Goal: Task Accomplishment & Management: Manage account settings

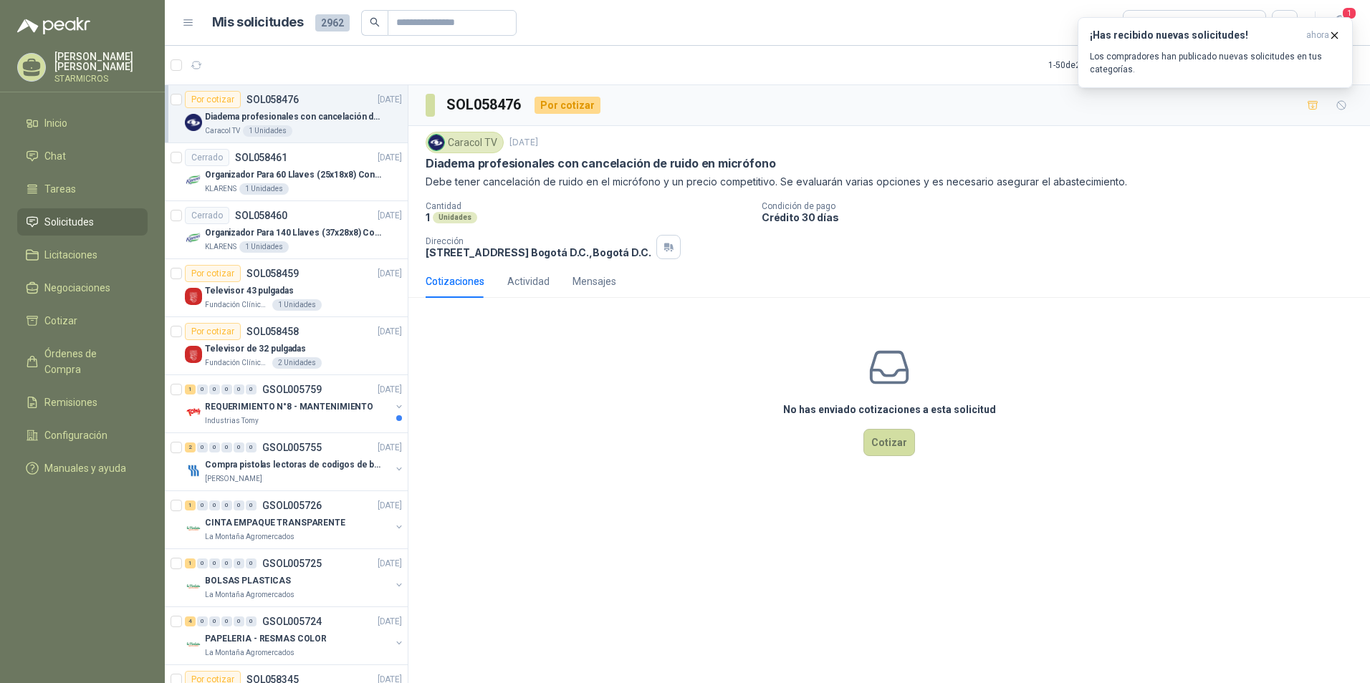
click at [486, 382] on div "No has enviado cotizaciones a esta solicitud Cotizar" at bounding box center [888, 400] width 961 height 183
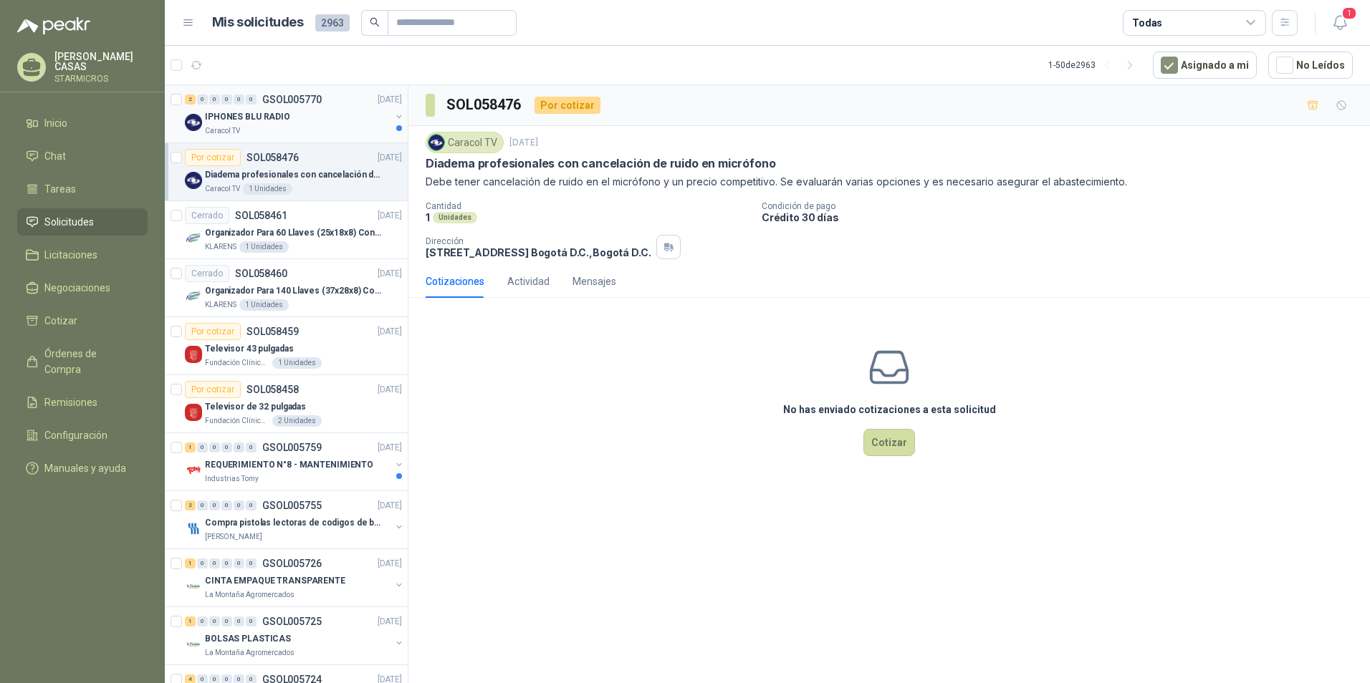
click at [274, 107] on div "2 0 0 0 0 0 GSOL005770 03/10/25" at bounding box center [295, 99] width 220 height 17
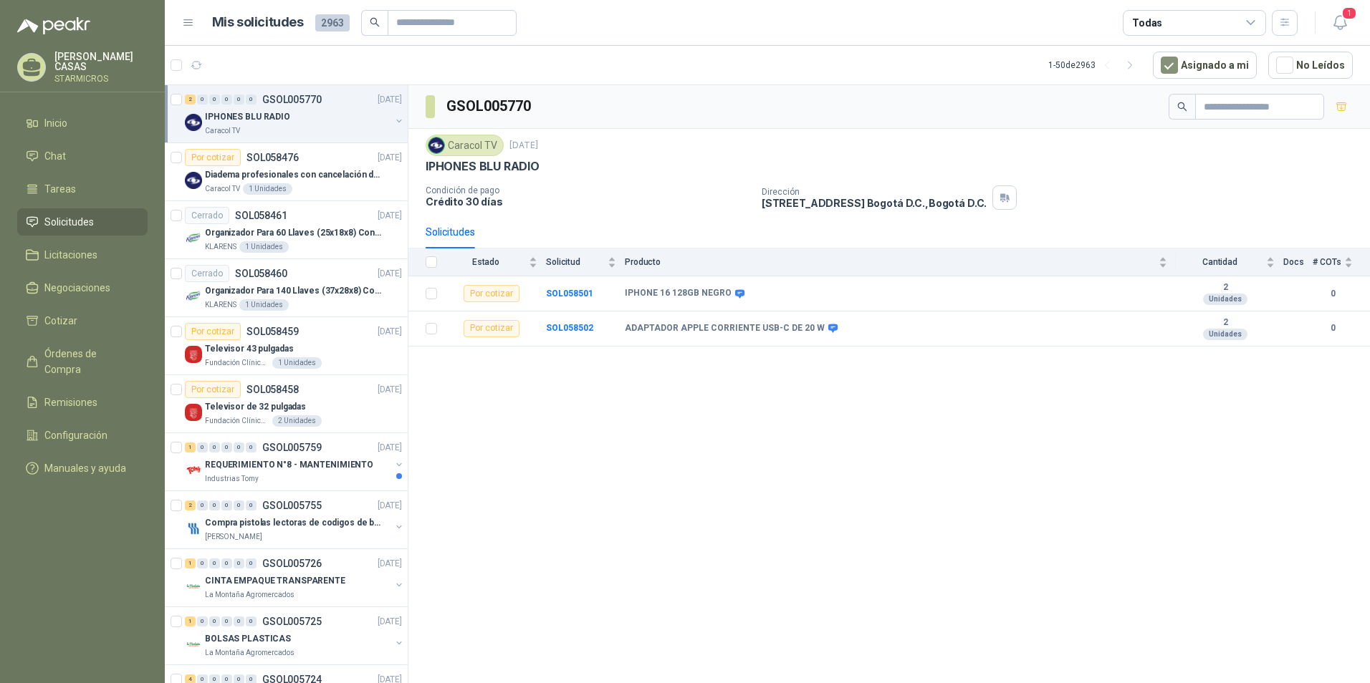
click at [699, 422] on div "GSOL005770 Caracol TV [DATE] IPHONES BLU RADIO Condición de pago Crédito 30 [PE…" at bounding box center [888, 386] width 961 height 603
click at [597, 459] on div "GSOL005770 Caracol TV 3 oct, 2025 IPHONES BLU RADIO Condición de pago Crédito 3…" at bounding box center [888, 386] width 961 height 603
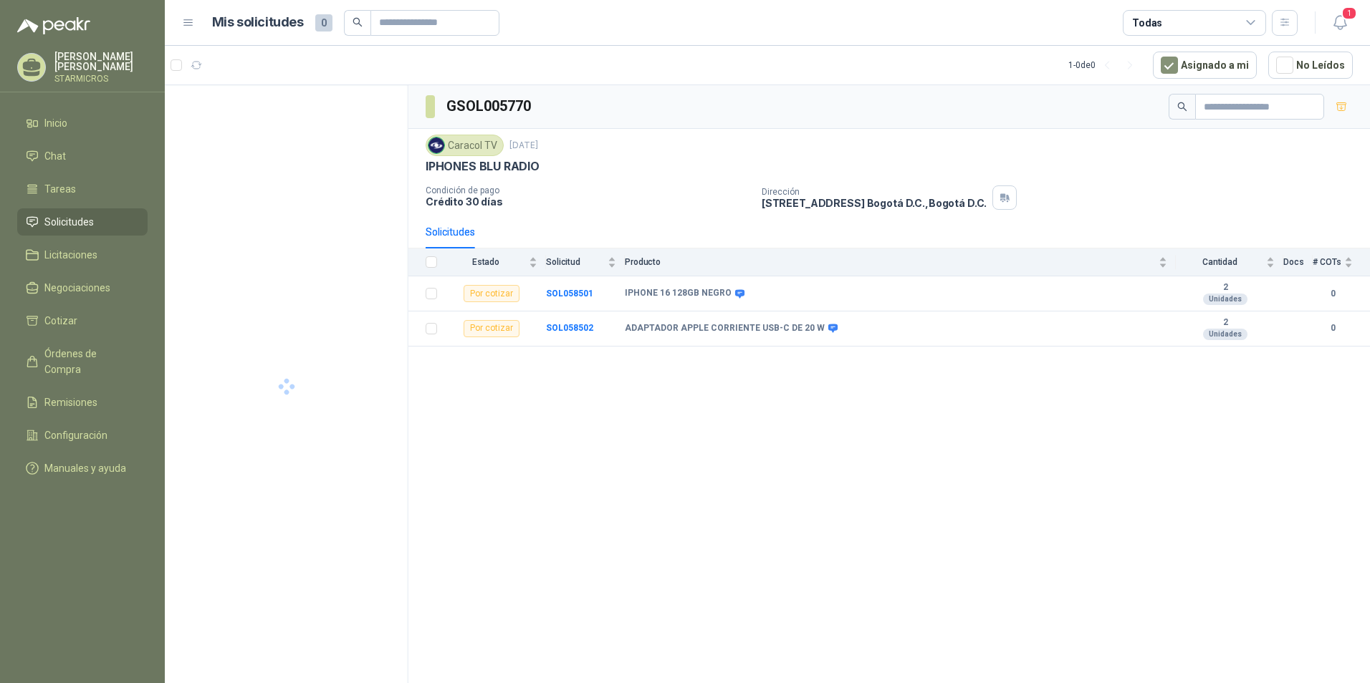
click at [1355, 27] on header "Mis solicitudes 0 Todas 1" at bounding box center [767, 23] width 1205 height 46
click at [1345, 25] on icon "button" at bounding box center [1340, 23] width 18 height 18
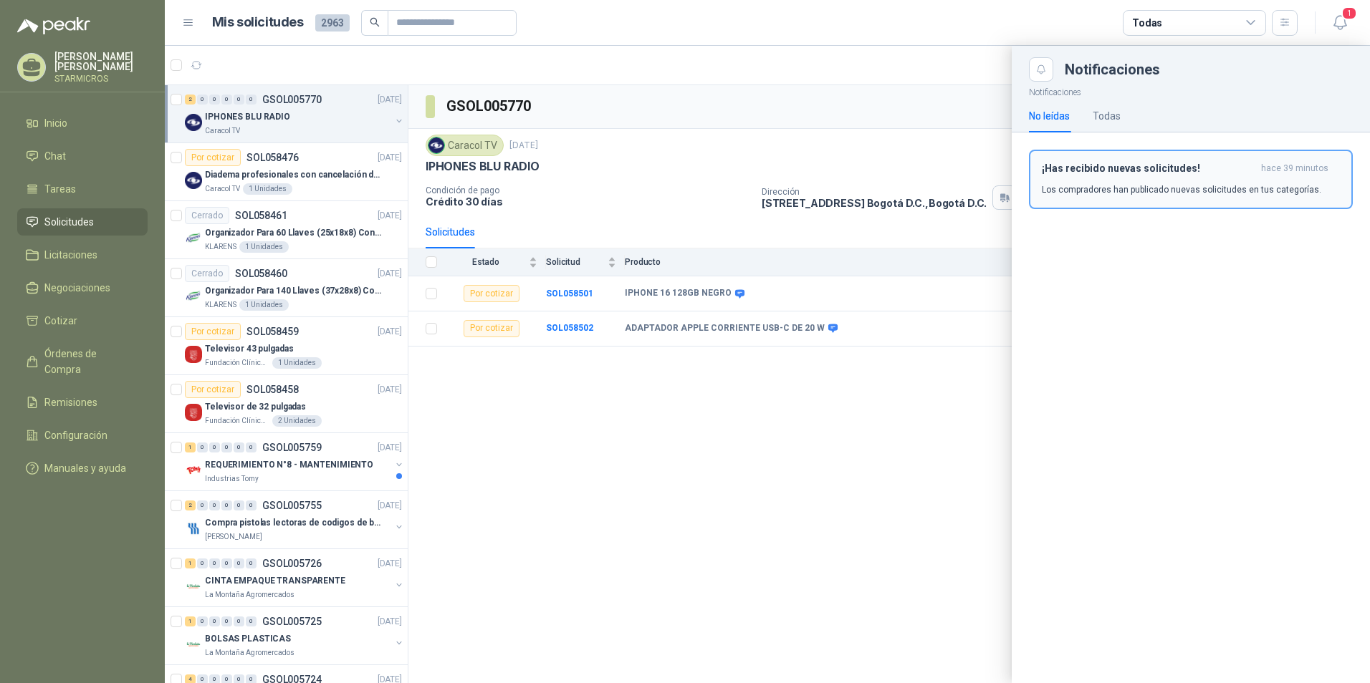
click at [1154, 177] on div "¡Has recibido nuevas solicitudes! hace 39 minutos Los compradores han publicado…" at bounding box center [1191, 180] width 298 height 34
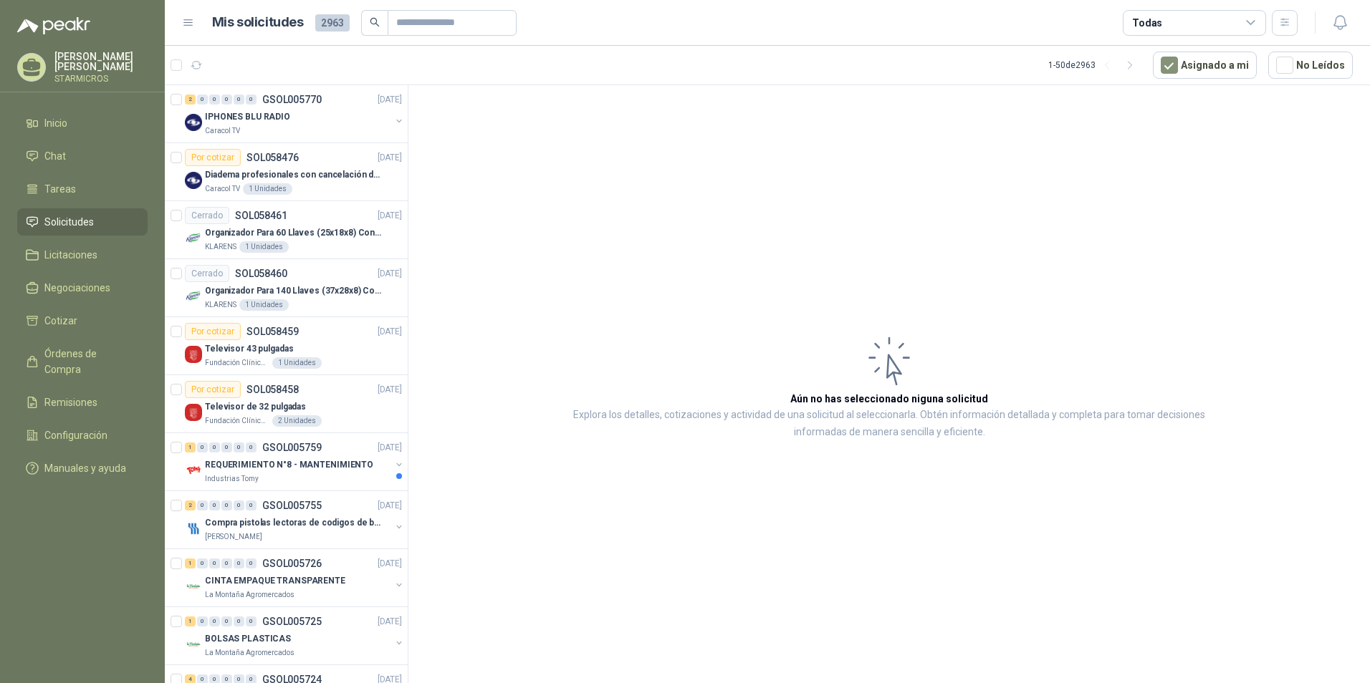
click at [513, 216] on article "Aún no has seleccionado niguna solicitud Explora los detalles, cotizaciones y a…" at bounding box center [888, 386] width 961 height 603
click at [681, 317] on article "Aún no has seleccionado niguna solicitud Explora los detalles, cotizaciones y a…" at bounding box center [888, 386] width 961 height 603
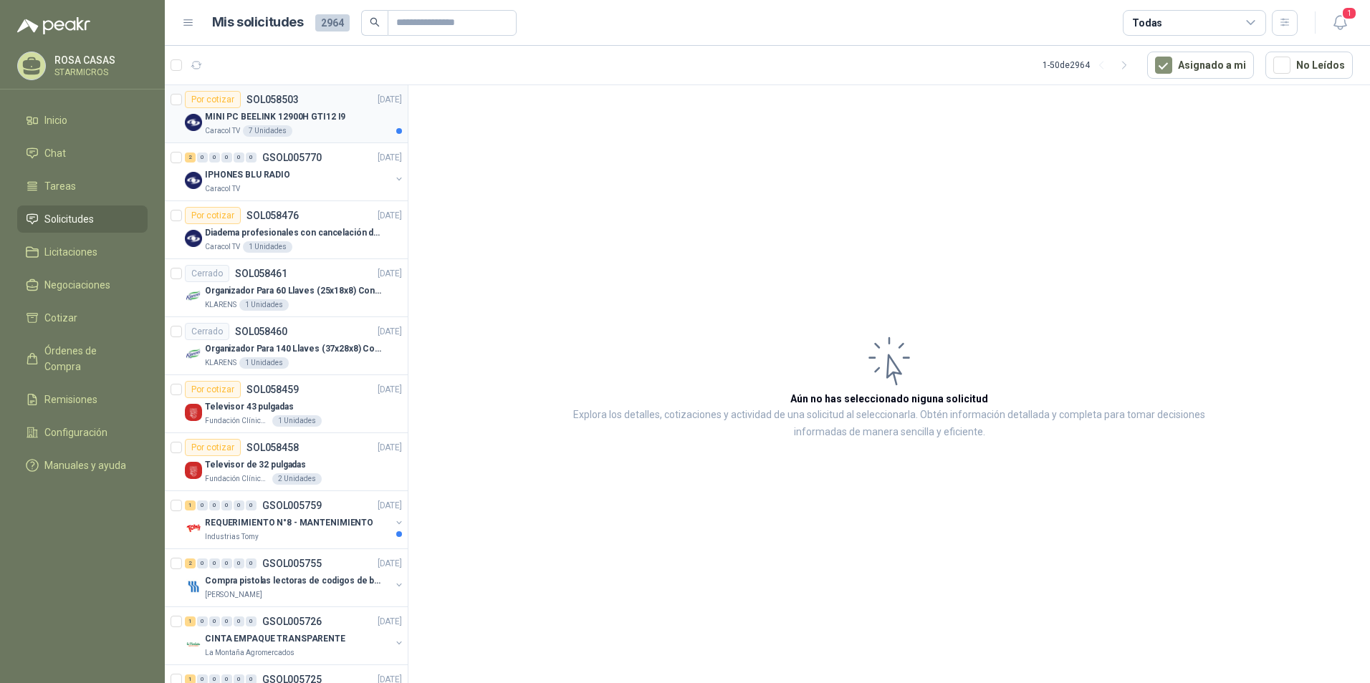
click at [321, 110] on p "MINI PC BEELINK 12900H GTI12 I9" at bounding box center [275, 117] width 140 height 14
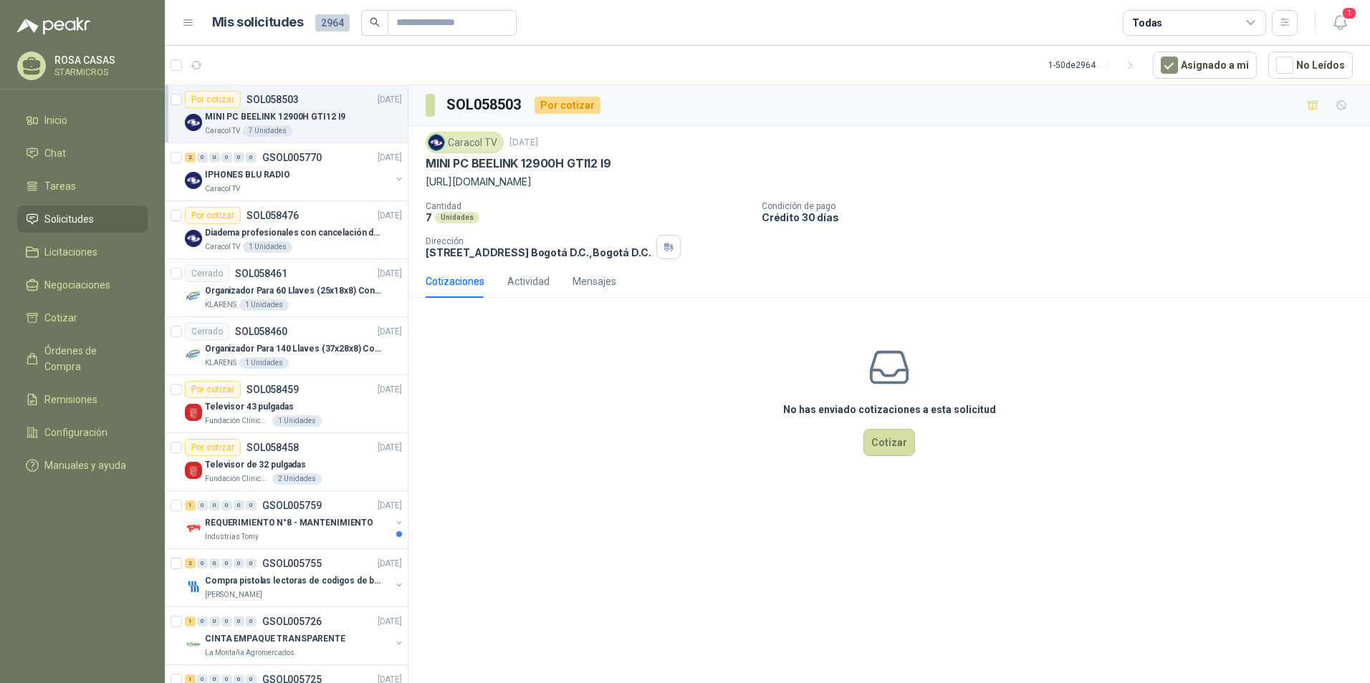
click at [760, 431] on div "No has enviado cotizaciones a esta solicitud Cotizar" at bounding box center [888, 400] width 961 height 183
click at [1348, 14] on span "1" at bounding box center [1349, 13] width 16 height 14
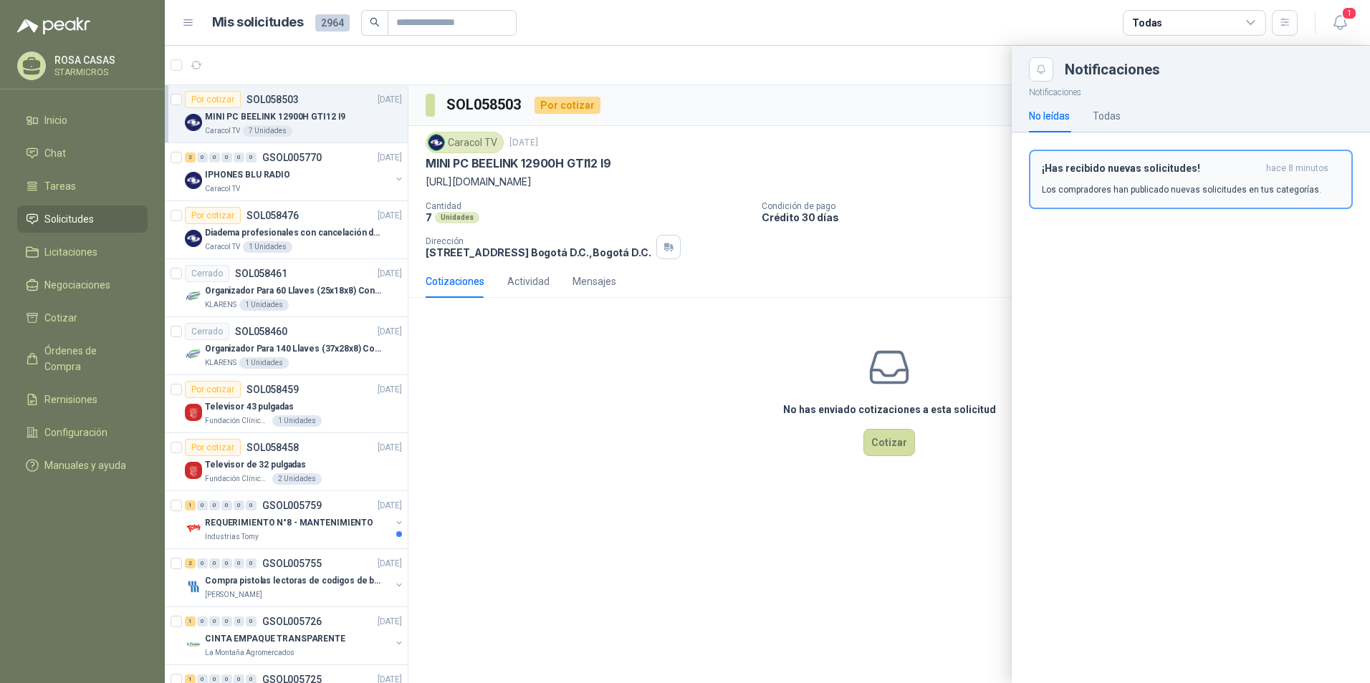
click at [1188, 174] on h3 "¡Has recibido nuevas solicitudes!" at bounding box center [1151, 169] width 219 height 12
